Goal: Task Accomplishment & Management: Complete application form

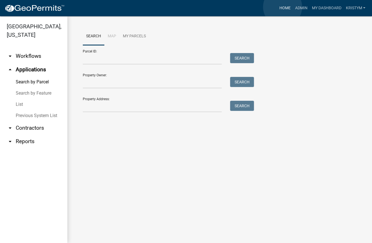
click at [282, 7] on link "Home" at bounding box center [285, 8] width 16 height 11
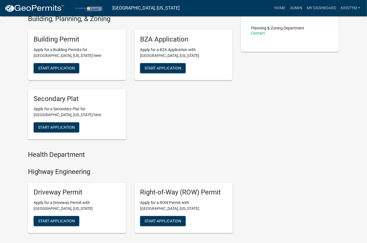
scroll to position [123, 0]
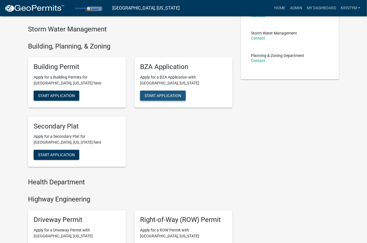
click at [171, 93] on span "Start Application" at bounding box center [163, 95] width 37 height 4
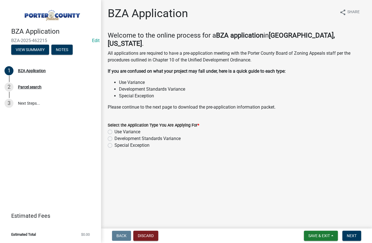
click at [114, 135] on label "Development Standards Variance" at bounding box center [147, 138] width 66 height 7
click at [114, 135] on input "Development Standards Variance" at bounding box center [116, 137] width 4 height 4
radio input "true"
click at [352, 237] on span "Next" at bounding box center [352, 235] width 10 height 4
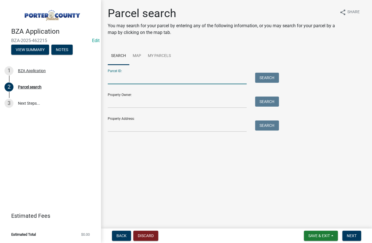
click at [140, 80] on input "Parcel ID:" at bounding box center [177, 78] width 139 height 11
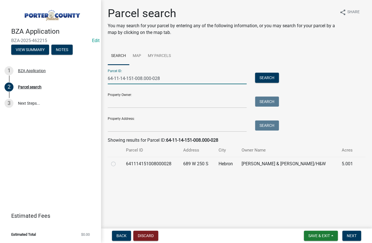
type input "64-11-14-151-008.000-028"
click at [118, 160] on label at bounding box center [118, 160] width 0 height 0
click at [118, 164] on input "radio" at bounding box center [120, 162] width 4 height 4
radio input "true"
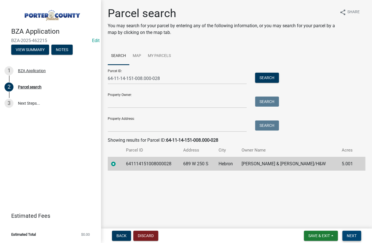
click at [350, 236] on span "Next" at bounding box center [352, 235] width 10 height 4
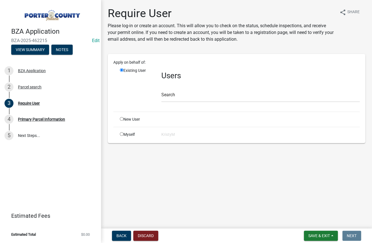
click at [121, 134] on input "radio" at bounding box center [122, 134] width 4 height 4
radio input "true"
radio input "false"
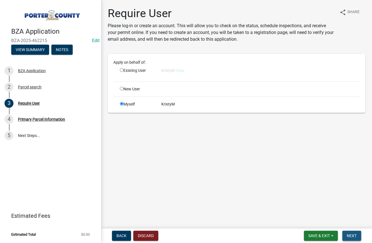
click at [352, 235] on span "Next" at bounding box center [352, 235] width 10 height 4
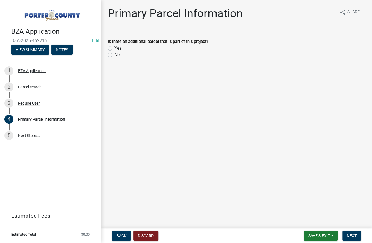
click at [114, 54] on label "No" at bounding box center [117, 55] width 6 height 7
click at [114, 54] on input "No" at bounding box center [116, 54] width 4 height 4
radio input "true"
click at [360, 236] on button "Next" at bounding box center [351, 236] width 19 height 10
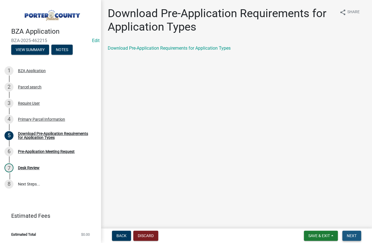
click at [356, 238] on span "Next" at bounding box center [352, 235] width 10 height 4
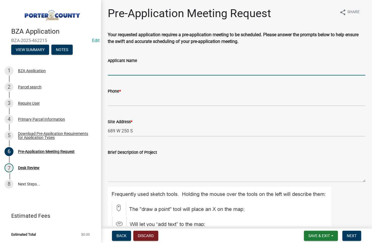
click at [117, 68] on input "Applicant Name" at bounding box center [236, 69] width 257 height 11
type input "[PERSON_NAME] & [PERSON_NAME]"
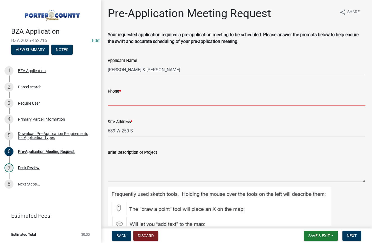
click at [161, 100] on input "Phone *" at bounding box center [236, 100] width 257 height 11
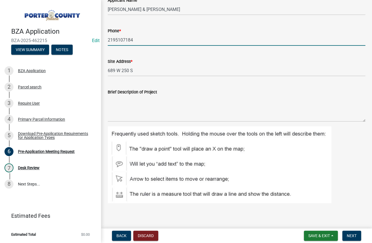
scroll to position [64, 0]
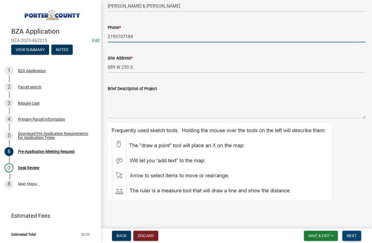
type input "2195107184"
click at [351, 238] on button "Next" at bounding box center [351, 236] width 19 height 10
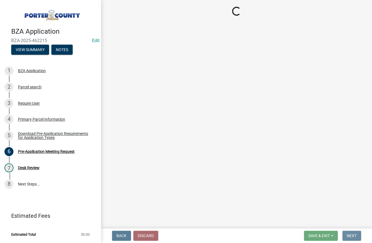
scroll to position [0, 0]
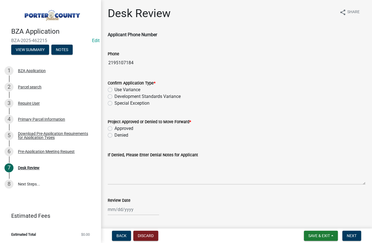
click at [114, 96] on label "Development Standards Variance" at bounding box center [147, 96] width 66 height 7
click at [114, 96] on input "Development Standards Variance" at bounding box center [116, 95] width 4 height 4
radio input "true"
click at [114, 127] on label "Approved" at bounding box center [123, 128] width 19 height 7
click at [114, 127] on input "Approved" at bounding box center [116, 127] width 4 height 4
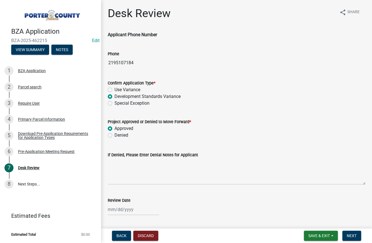
radio input "true"
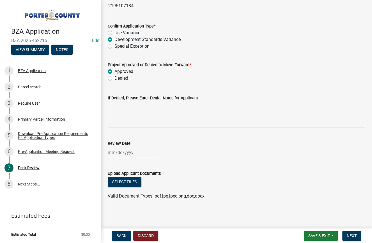
scroll to position [57, 0]
click at [123, 184] on button "Select files" at bounding box center [125, 181] width 34 height 10
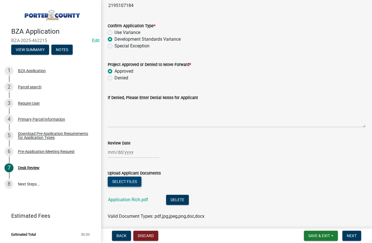
click at [128, 184] on button "Select files" at bounding box center [125, 181] width 34 height 10
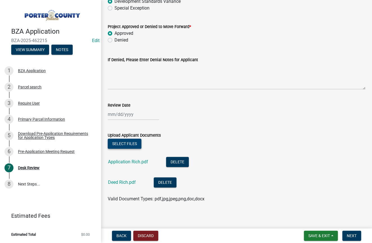
scroll to position [98, 0]
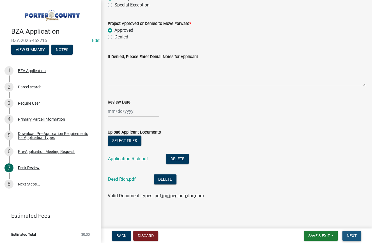
click at [349, 237] on span "Next" at bounding box center [352, 235] width 10 height 4
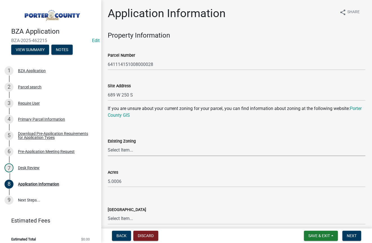
click at [126, 152] on select "Select Item... A1 A2 CH CM CN I1 I2 I3 IN MP OT P1 P2 PUD R1 R2 R3 R4 RL RR" at bounding box center [236, 149] width 257 height 11
click at [108, 144] on select "Select Item... A1 A2 CH CM CN I1 I2 I3 IN MP OT P1 P2 PUD R1 R2 R3 R4 RL RR" at bounding box center [236, 149] width 257 height 11
select select "866a8019-a5e7-4927-8db7-5b443b2e4f31"
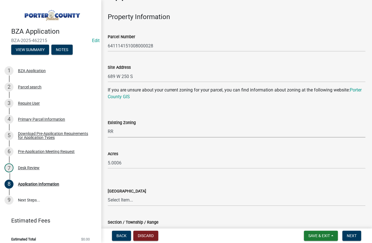
scroll to position [28, 0]
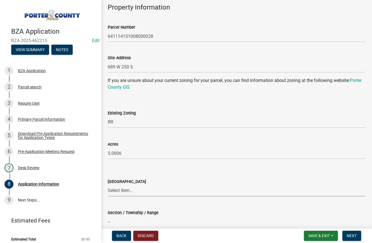
click at [130, 188] on select "Select Item... [PERSON_NAME][GEOGRAPHIC_DATA] [PERSON_NAME][GEOGRAPHIC_DATA] [G…" at bounding box center [236, 190] width 257 height 11
click at [108, 185] on select "Select Item... [PERSON_NAME][GEOGRAPHIC_DATA] [PERSON_NAME][GEOGRAPHIC_DATA] [G…" at bounding box center [236, 190] width 257 height 11
select select "81c69b70-743e-4a56-86b4-cb4462654b3d"
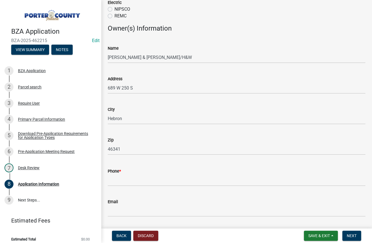
scroll to position [469, 0]
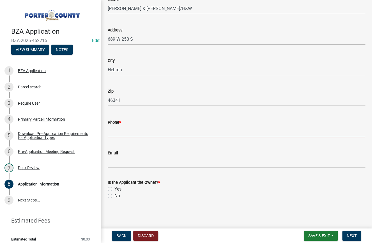
click at [125, 133] on input "Phone *" at bounding box center [236, 131] width 257 height 11
type input "2196899062"
click at [114, 188] on label "Yes" at bounding box center [117, 189] width 7 height 7
click at [114, 188] on input "Yes" at bounding box center [116, 188] width 4 height 4
radio input "true"
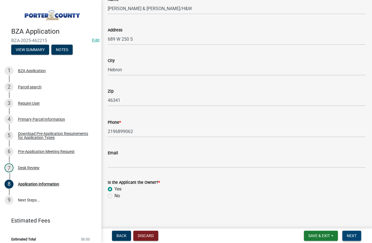
click at [353, 235] on span "Next" at bounding box center [352, 235] width 10 height 4
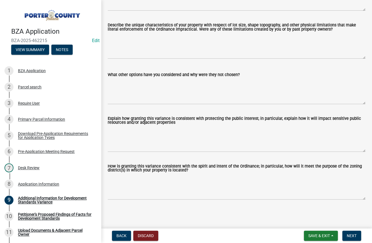
scroll to position [175, 0]
click at [358, 235] on button "Next" at bounding box center [351, 236] width 19 height 10
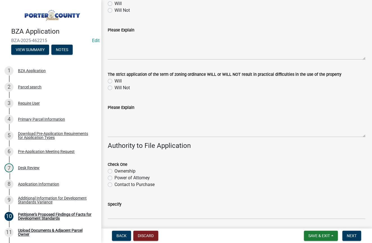
scroll to position [157, 0]
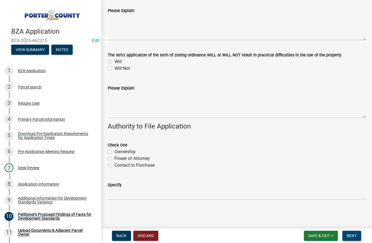
click at [351, 237] on span "Next" at bounding box center [352, 235] width 10 height 4
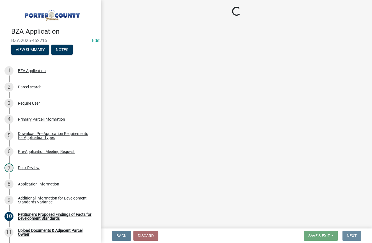
scroll to position [0, 0]
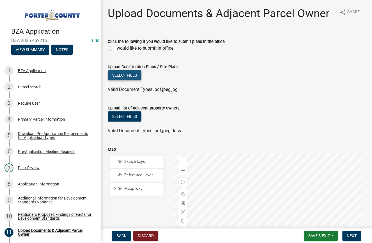
click at [128, 74] on button "Select files" at bounding box center [125, 75] width 34 height 10
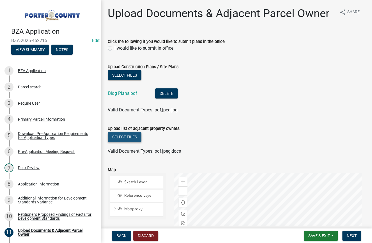
click at [119, 136] on button "Select files" at bounding box center [125, 137] width 34 height 10
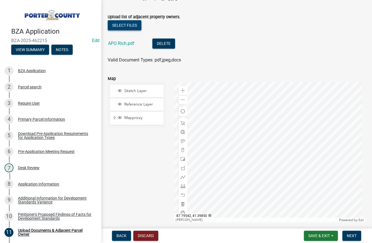
scroll to position [112, 0]
click at [353, 236] on span "Next" at bounding box center [352, 235] width 10 height 4
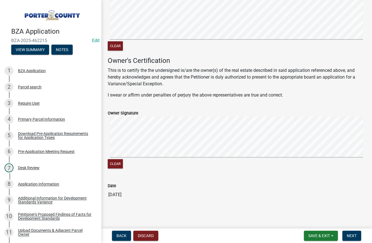
scroll to position [111, 0]
click at [352, 237] on span "Next" at bounding box center [352, 235] width 10 height 4
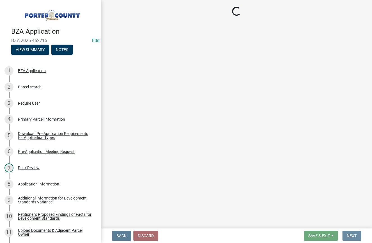
scroll to position [0, 0]
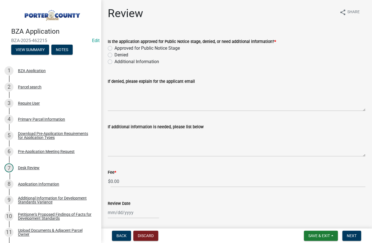
click at [114, 46] on label "Approved for Public Notice Stage" at bounding box center [146, 48] width 65 height 7
click at [114, 46] on input "Approved for Public Notice Stage" at bounding box center [116, 47] width 4 height 4
radio input "true"
click at [126, 179] on input "0.00" at bounding box center [237, 181] width 255 height 11
type input "0"
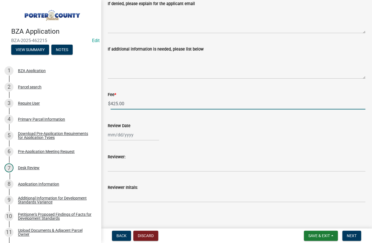
scroll to position [80, 0]
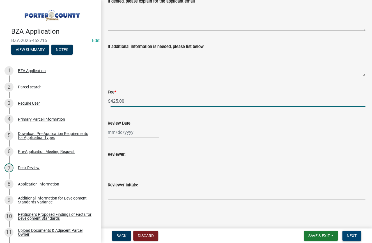
type input "425.00"
click at [356, 234] on span "Next" at bounding box center [352, 235] width 10 height 4
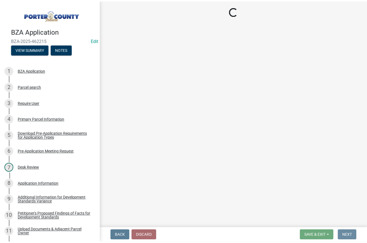
scroll to position [0, 0]
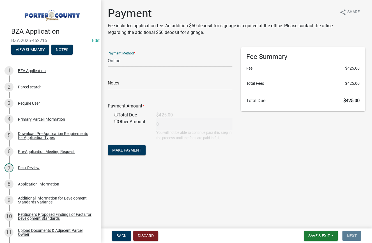
click at [119, 61] on select "Credit Card POS Check Cash Online" at bounding box center [170, 60] width 125 height 11
select select "1: 0"
click at [108, 55] on select "Credit Card POS Check Cash Online" at bounding box center [170, 60] width 125 height 11
click at [122, 85] on input "text" at bounding box center [170, 84] width 125 height 11
type input "4864 - [PERSON_NAME] & [PERSON_NAME]"
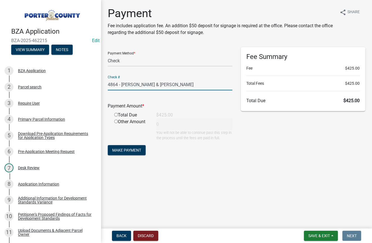
click at [115, 113] on input "radio" at bounding box center [116, 115] width 4 height 4
radio input "true"
type input "425"
click at [124, 149] on span "Make Payment" at bounding box center [126, 150] width 29 height 4
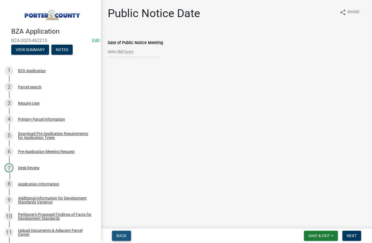
click at [119, 236] on span "Back" at bounding box center [121, 235] width 10 height 4
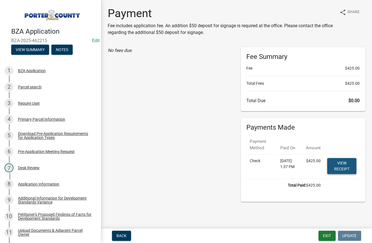
click at [341, 163] on link "View receipt" at bounding box center [341, 166] width 29 height 16
click at [328, 236] on button "Exit" at bounding box center [326, 236] width 17 height 10
